Goal: Task Accomplishment & Management: Use online tool/utility

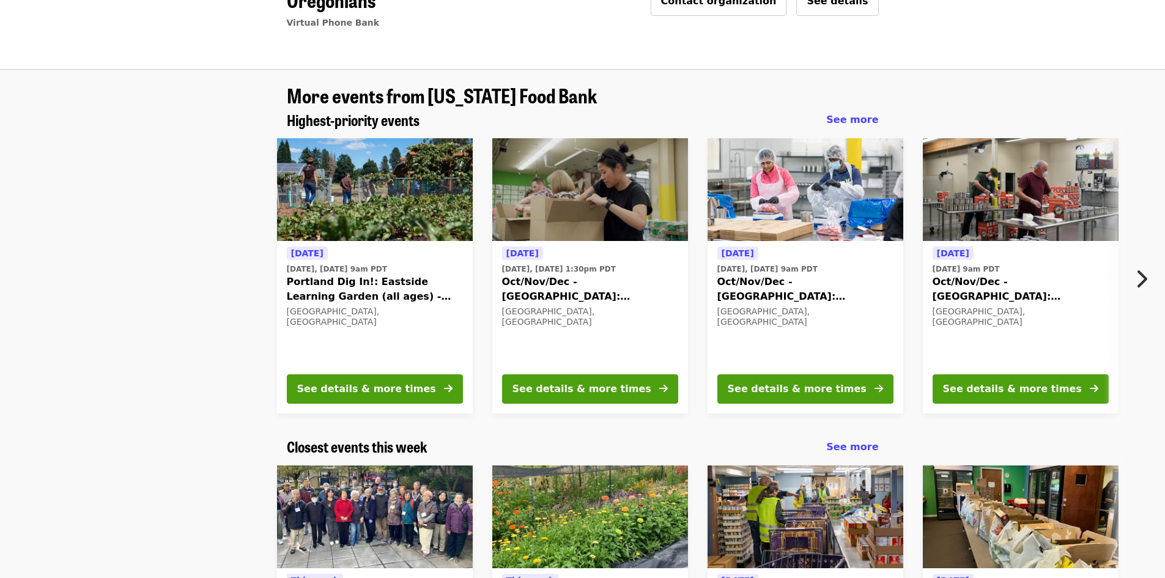
scroll to position [122, 0]
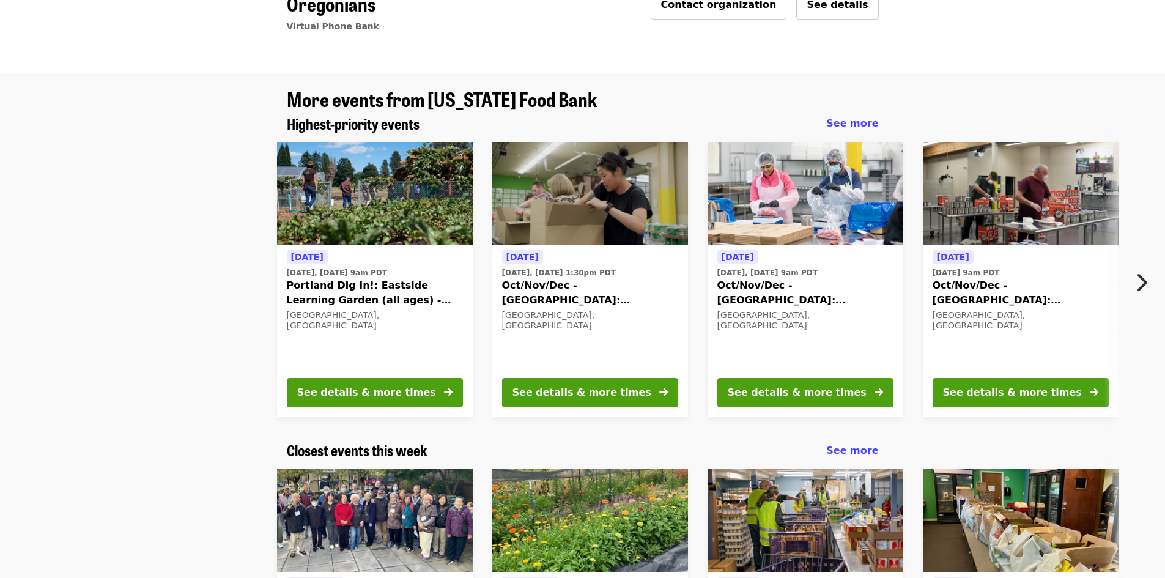
click at [1141, 271] on icon "chevron-right icon" at bounding box center [1141, 282] width 12 height 23
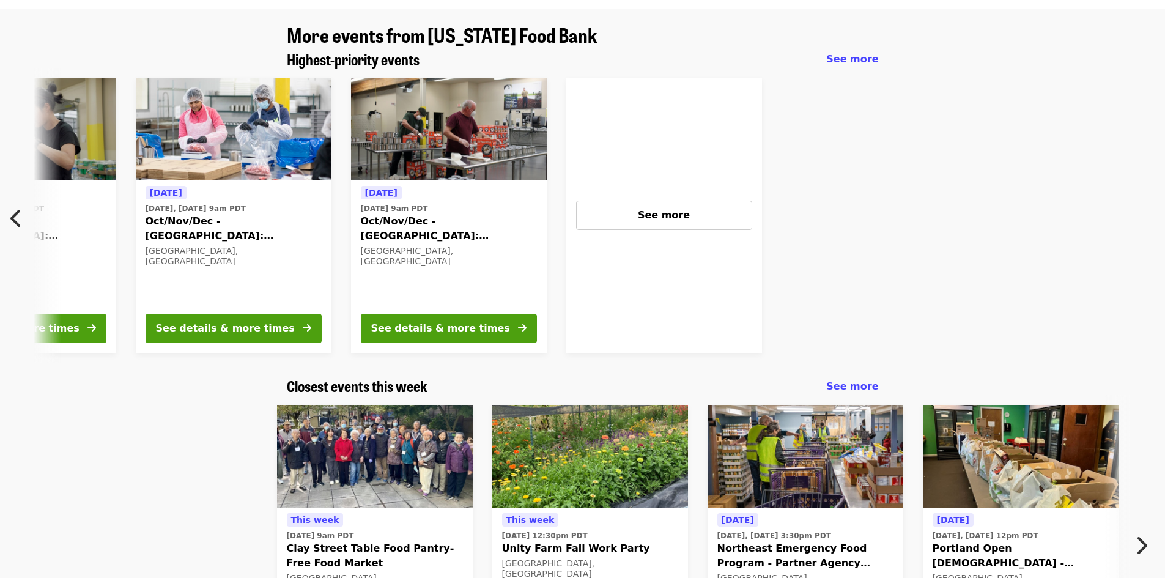
scroll to position [183, 0]
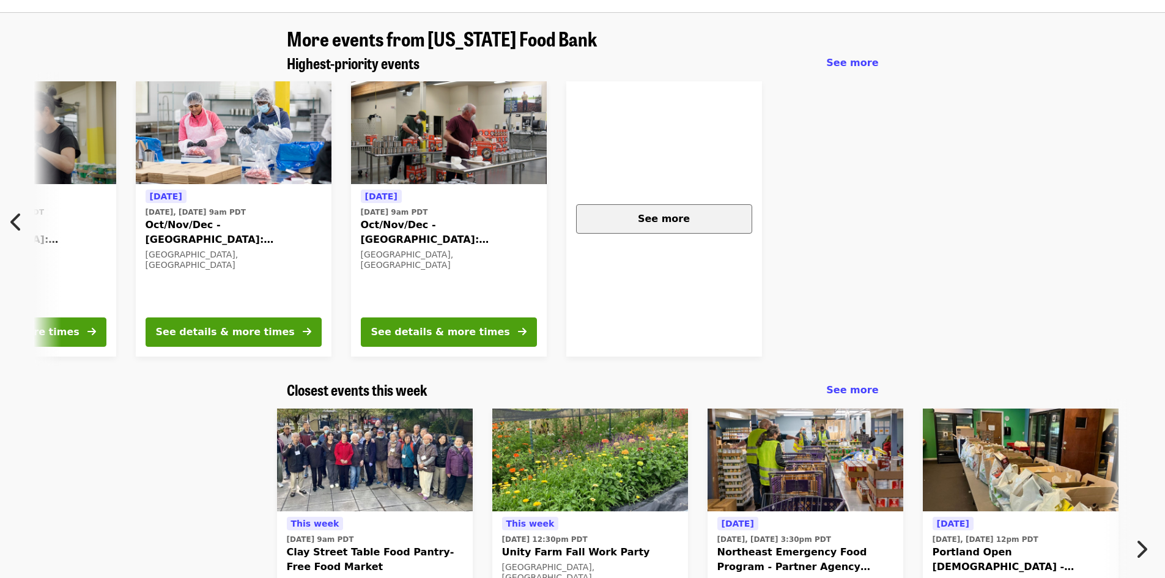
click at [691, 212] on div "See more" at bounding box center [664, 219] width 155 height 15
click at [683, 213] on span "See more" at bounding box center [664, 219] width 52 height 12
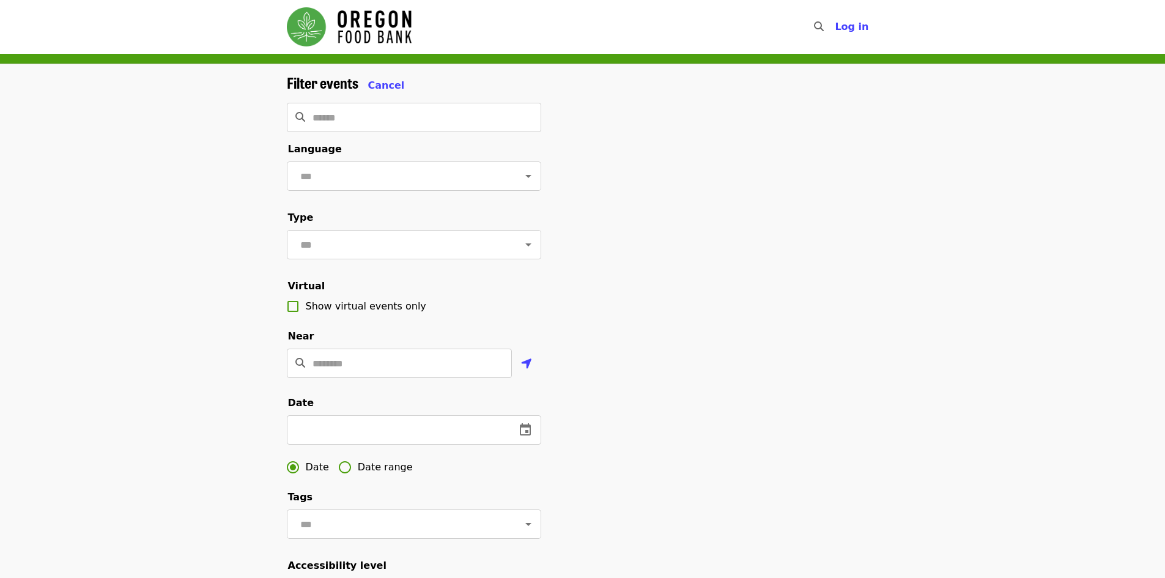
click at [911, 92] on div "Filter events Cancel ​ Language ​ Type ​ Virtual Show virtual events only Near …" at bounding box center [582, 410] width 1165 height 692
click at [346, 251] on input "text" at bounding box center [399, 244] width 205 height 23
click at [367, 291] on li "Community events" at bounding box center [408, 286] width 245 height 22
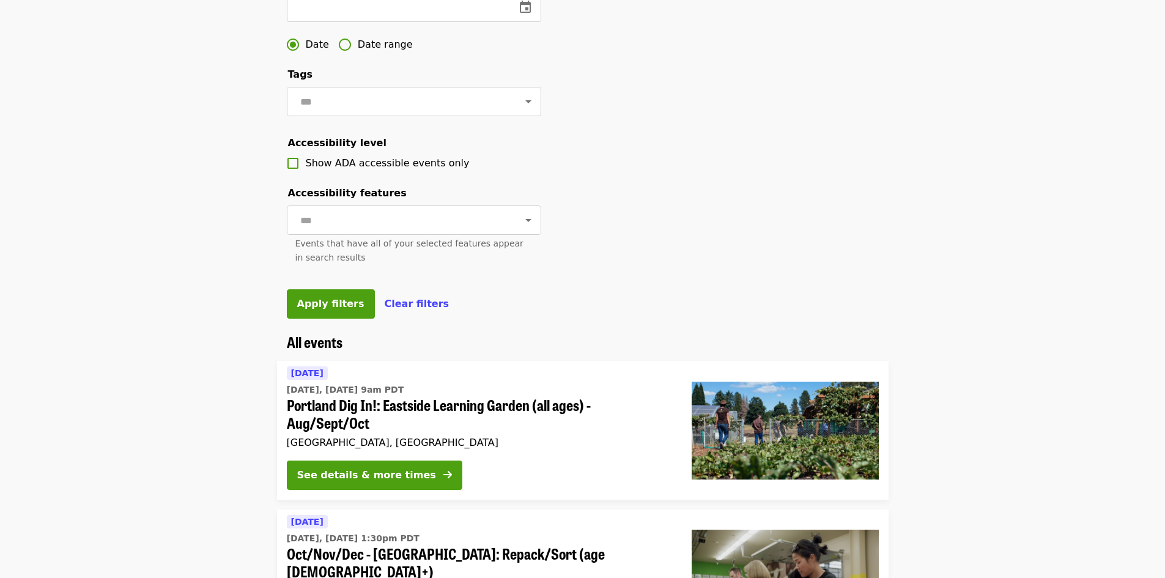
scroll to position [428, 0]
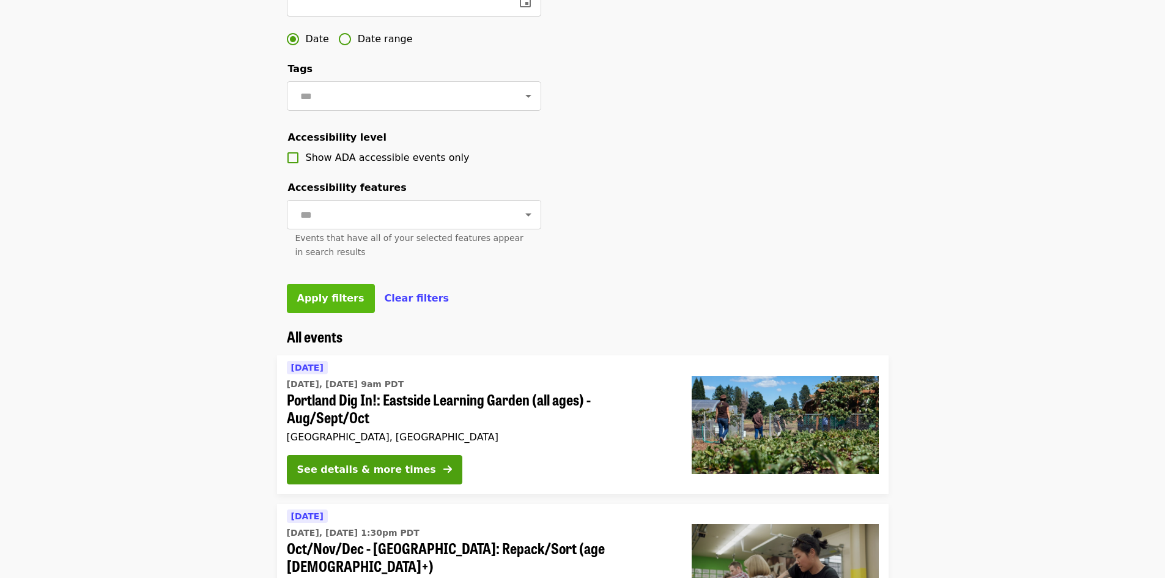
click at [305, 304] on span "Apply filters" at bounding box center [330, 298] width 67 height 12
